Goal: Task Accomplishment & Management: Complete application form

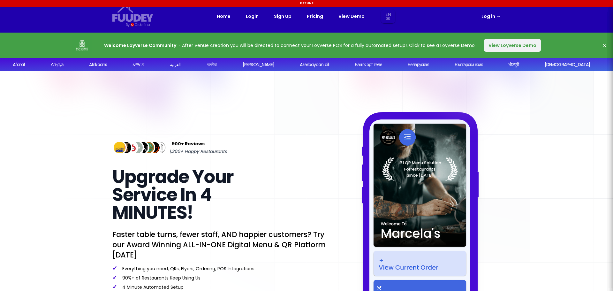
click at [232, 207] on h1 "Upgrade Your Service In 4 MINUTES!" at bounding box center [193, 195] width 163 height 54
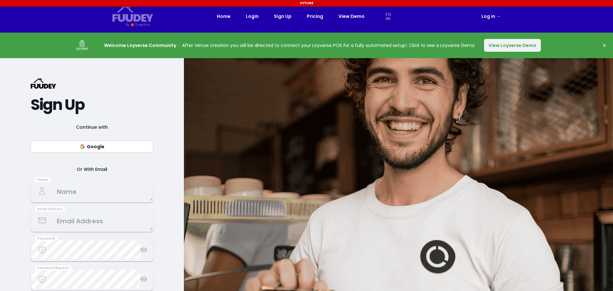
select select "en"
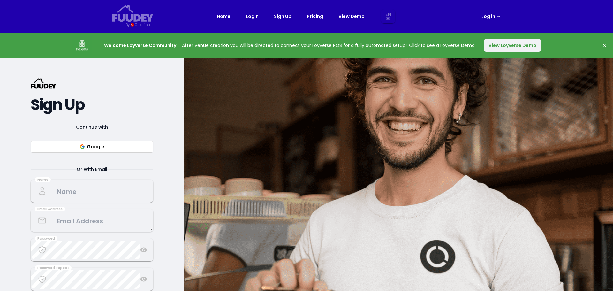
click at [76, 190] on textarea at bounding box center [91, 191] width 121 height 19
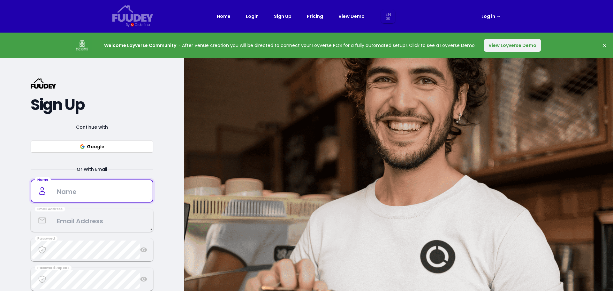
type textarea "[PERSON_NAME]"
type textarea "[PERSON_NAME][EMAIL_ADDRESS][PERSON_NAME][DOMAIN_NAME]"
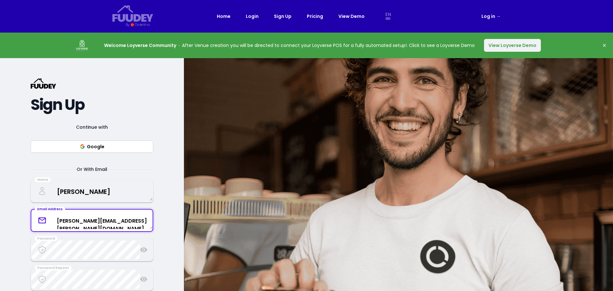
drag, startPoint x: 145, startPoint y: 221, endPoint x: 15, endPoint y: 238, distance: 131.4
click at [15, 238] on div "{/* Added fill="currentColor" here */} {/* This rectangle defines the backgroun…" at bounding box center [92, 203] width 184 height 291
select select "en"
type textarea "[DOMAIN_NAME][EMAIL_ADDRESS][DOMAIN_NAME]"
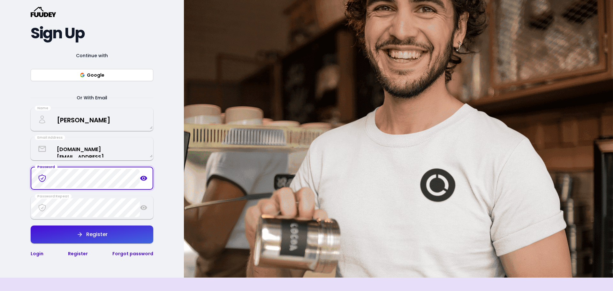
scroll to position [69, 0]
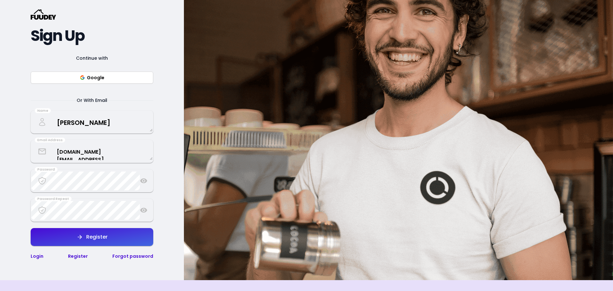
click at [96, 194] on div "Continue with Google Or With Email Name [PERSON_NAME] Email Address [DOMAIN_NAM…" at bounding box center [92, 157] width 123 height 206
click at [24, 180] on div "{/* Added fill="currentColor" here */} {/* This rectangle defines the backgroun…" at bounding box center [92, 134] width 184 height 291
click at [144, 209] on icon at bounding box center [143, 210] width 7 height 5
click at [144, 209] on icon at bounding box center [144, 210] width 8 height 8
click at [12, 212] on div "{/* Added fill="currentColor" here */} {/* This rectangle defines the backgroun…" at bounding box center [92, 134] width 184 height 291
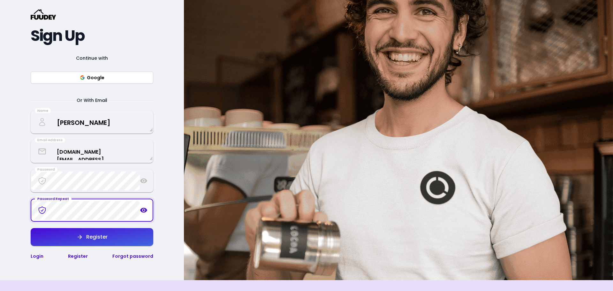
click at [142, 210] on icon at bounding box center [144, 210] width 8 height 8
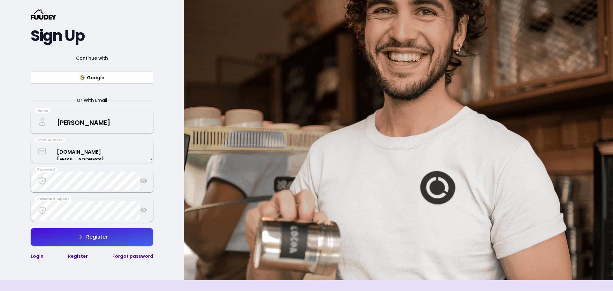
click at [142, 209] on icon at bounding box center [143, 210] width 7 height 6
click at [145, 183] on icon at bounding box center [143, 180] width 7 height 5
click at [145, 183] on icon at bounding box center [143, 181] width 7 height 6
click at [99, 234] on div "Register" at bounding box center [95, 236] width 25 height 5
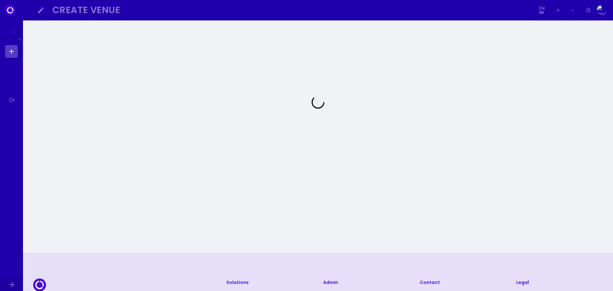
select select "en"
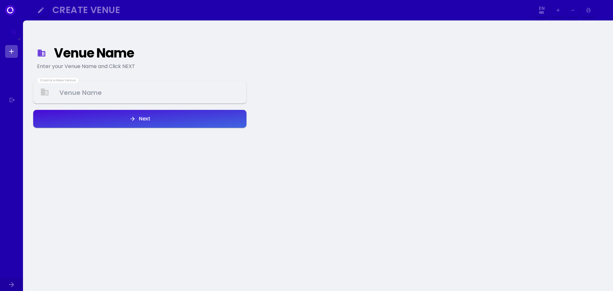
select select "en"
click at [159, 85] on Venue at bounding box center [140, 92] width 212 height 19
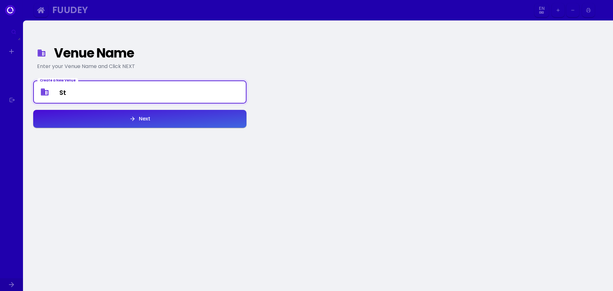
type Venue "S"
type Venue "[DEMOGRAPHIC_DATA]-fil-A"
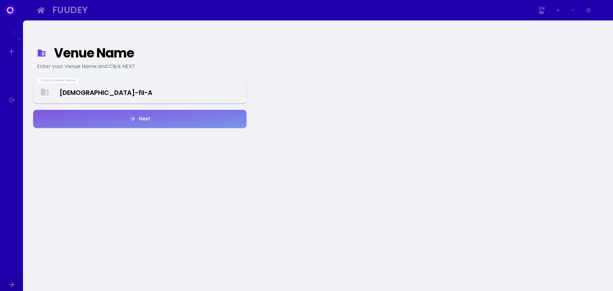
click at [161, 110] on button "Next" at bounding box center [139, 119] width 213 height 18
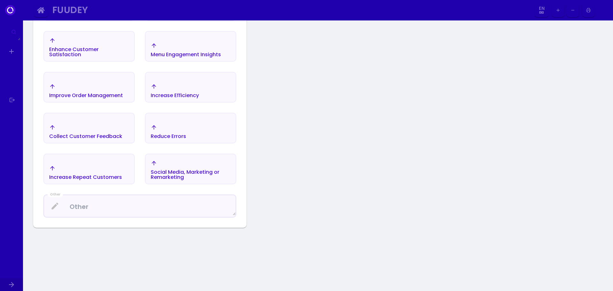
scroll to position [214, 0]
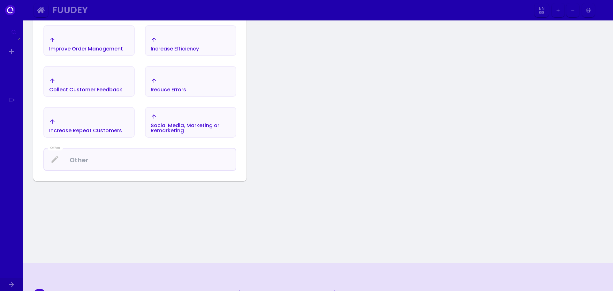
click at [149, 155] on textarea at bounding box center [140, 159] width 192 height 19
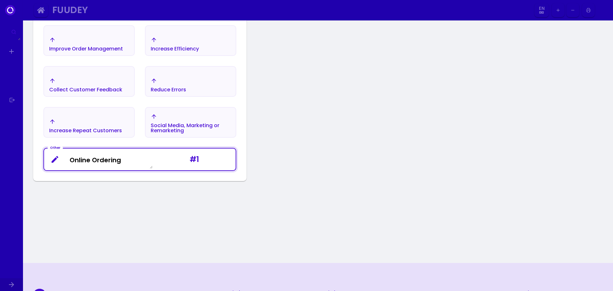
type textarea "Online Ordering"
click at [217, 182] on div "Venue Name Enter your Venue Name and Click NEXT I want to... Choose the 3 items…" at bounding box center [139, 34] width 223 height 446
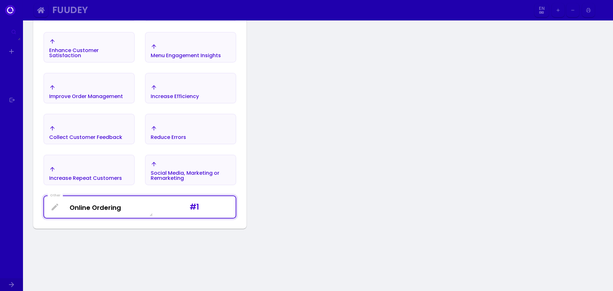
scroll to position [193, 0]
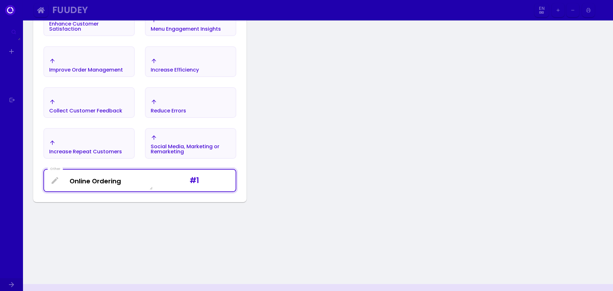
click at [193, 181] on div "# 1" at bounding box center [194, 180] width 78 height 11
click at [170, 177] on div "# 1" at bounding box center [194, 180] width 78 height 11
click at [51, 179] on icon at bounding box center [54, 180] width 9 height 9
click at [56, 180] on icon at bounding box center [55, 180] width 7 height 7
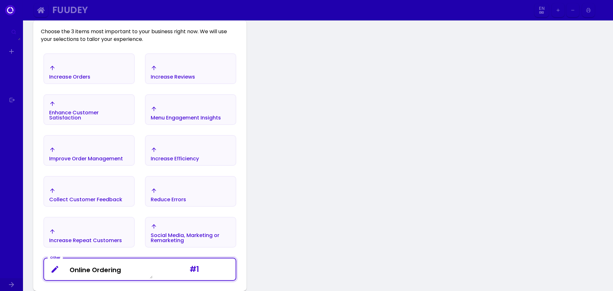
scroll to position [104, 0]
click at [111, 163] on div "Improve Order Management" at bounding box center [89, 154] width 90 height 22
click at [118, 75] on div "Increase Orders" at bounding box center [89, 72] width 90 height 22
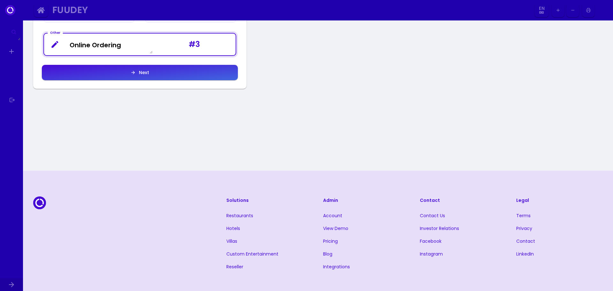
scroll to position [329, 0]
click at [182, 78] on button "Next" at bounding box center [140, 72] width 196 height 15
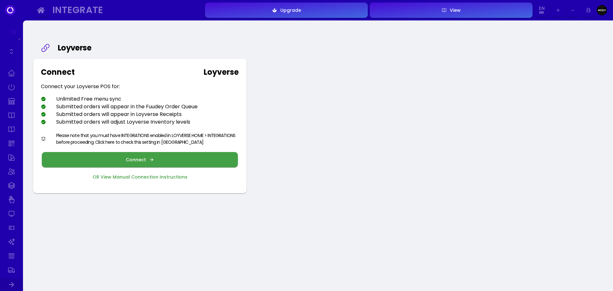
click at [160, 156] on button "Connect" at bounding box center [140, 159] width 196 height 15
